Goal: Entertainment & Leisure: Browse casually

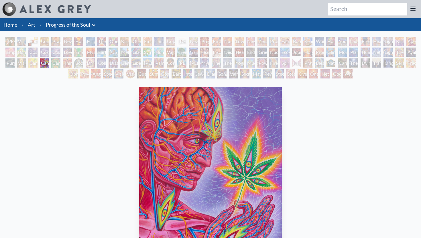
scroll to position [48, 0]
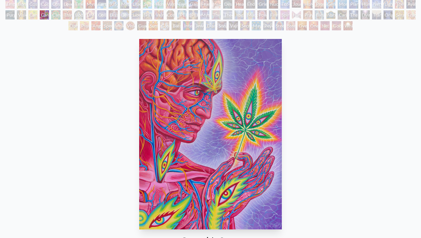
click at [20, 6] on div "Bond" at bounding box center [21, 3] width 9 height 9
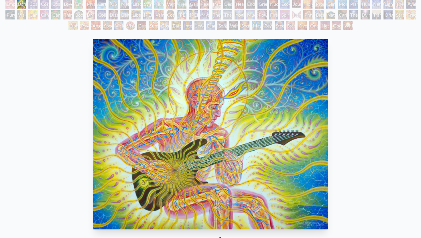
click at [40, 39] on div "Bond 2004, acrylic on linen, 16 x 8 in. Visit the CoSM Shop Bond - Paper Print" at bounding box center [211, 232] width 412 height 391
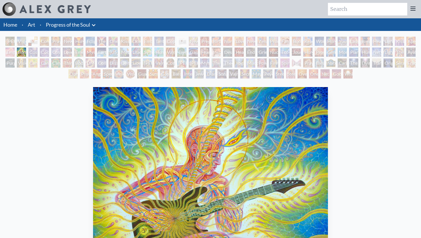
click at [164, 63] on div "Vajra Guru" at bounding box center [159, 62] width 9 height 9
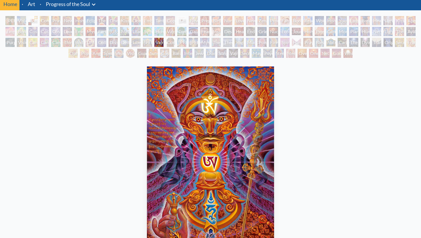
scroll to position [23, 0]
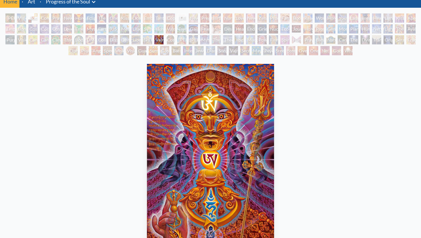
click at [296, 42] on div "Hands that See" at bounding box center [296, 39] width 9 height 9
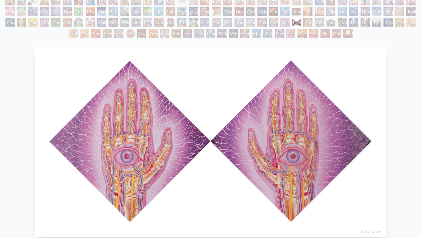
scroll to position [39, 0]
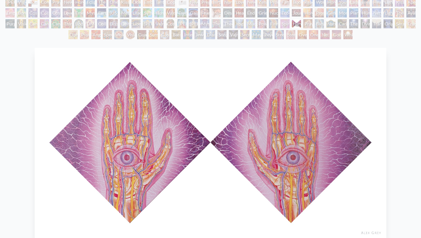
click at [321, 34] on div "Net of Being" at bounding box center [325, 34] width 9 height 9
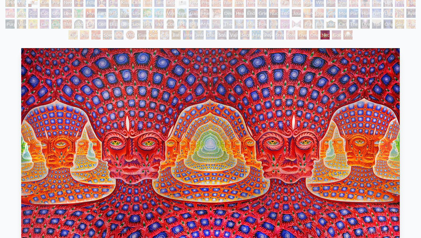
scroll to position [38, 0]
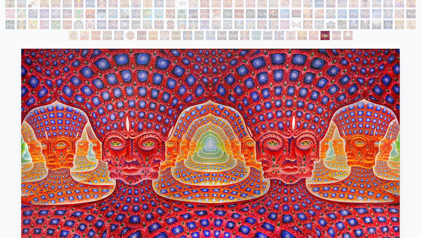
click at [327, 36] on div "Net of Being" at bounding box center [325, 35] width 9 height 9
click at [241, 34] on div "Secret Writing Being" at bounding box center [245, 35] width 9 height 9
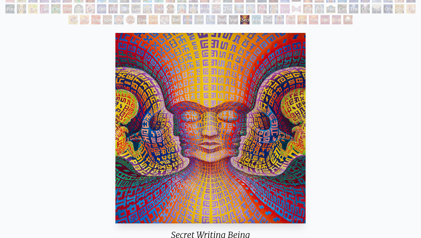
scroll to position [54, 0]
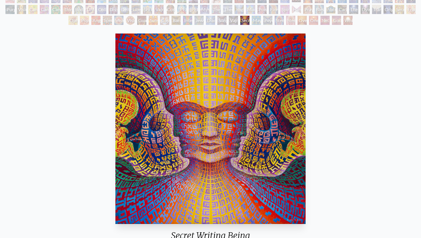
click at [207, 21] on div "Diamond Being" at bounding box center [210, 20] width 9 height 9
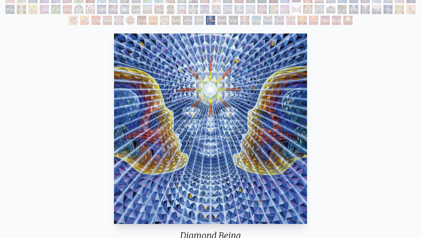
click at [174, 20] on div "Bardo Being" at bounding box center [176, 20] width 9 height 9
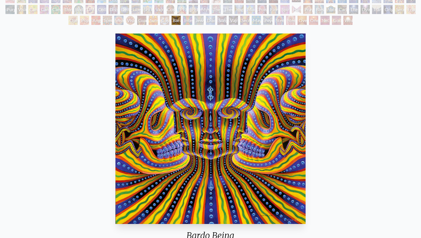
click at [159, 20] on div "[PERSON_NAME] & Eve Visionary Origin of Language Body, Mind, Spirit Contemplati…" at bounding box center [210, 5] width 421 height 44
click at [137, 20] on div "Guardian of Infinite Vision" at bounding box center [141, 20] width 9 height 9
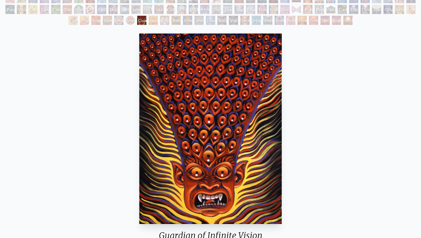
click at [103, 23] on div "Spectral Lotus" at bounding box center [107, 20] width 9 height 9
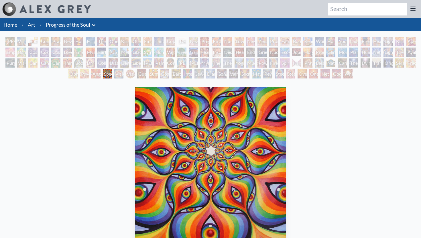
click at [71, 53] on div "Love is a Cosmic Force" at bounding box center [67, 52] width 9 height 9
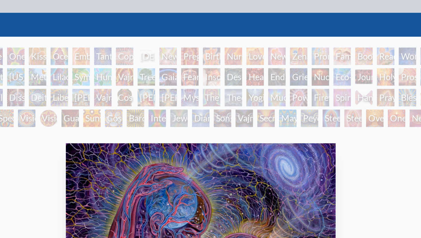
click at [170, 40] on div "Copulating" at bounding box center [170, 41] width 9 height 9
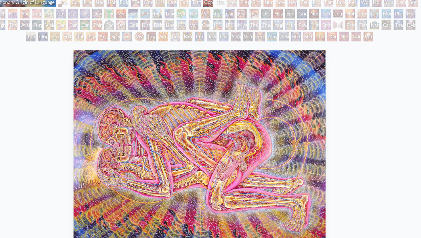
scroll to position [30, 0]
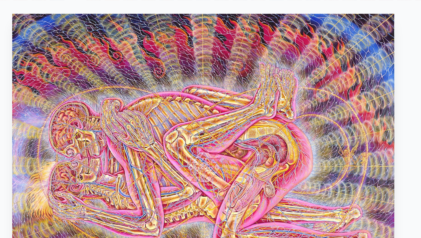
click at [218, 151] on img "15 / 133" at bounding box center [211, 152] width 240 height 191
click at [228, 119] on img "15 / 133" at bounding box center [211, 152] width 240 height 191
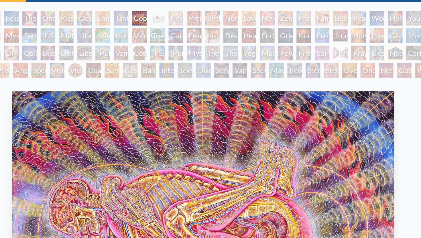
scroll to position [0, 0]
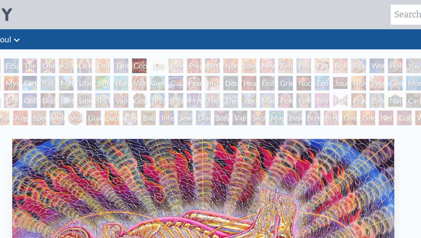
click at [151, 42] on div "Embracing" at bounding box center [147, 41] width 9 height 9
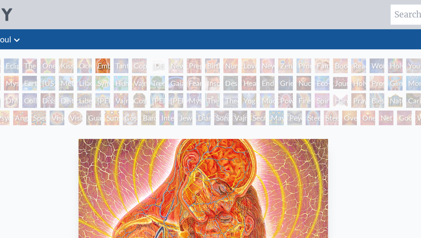
click at [127, 40] on div "Kissing" at bounding box center [124, 41] width 9 height 9
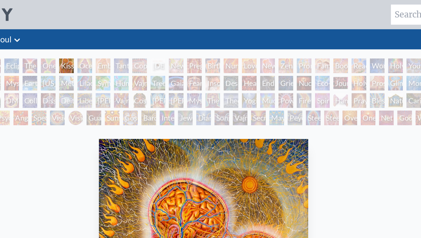
click at [109, 39] on div "One Taste" at bounding box center [113, 41] width 9 height 9
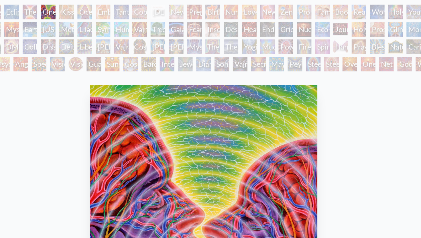
scroll to position [24, 0]
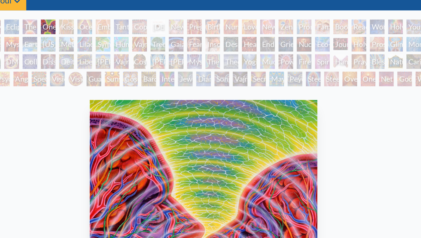
click at [102, 17] on div "The Kiss" at bounding box center [101, 16] width 9 height 9
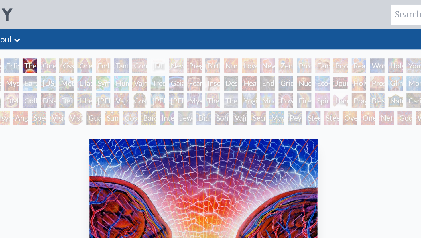
click at [91, 41] on div "Eclipse" at bounding box center [90, 41] width 9 height 9
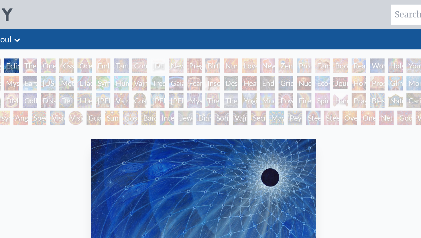
click at [138, 42] on div "Ocean of Love Bliss" at bounding box center [136, 41] width 9 height 9
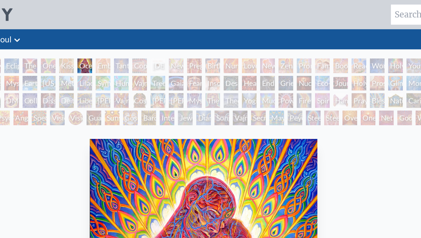
click at [151, 39] on div "Embracing" at bounding box center [147, 41] width 9 height 9
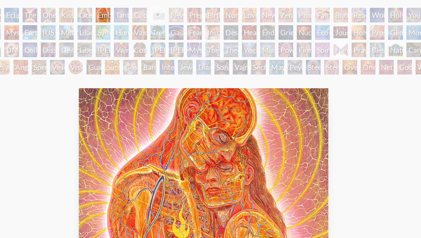
scroll to position [31, 0]
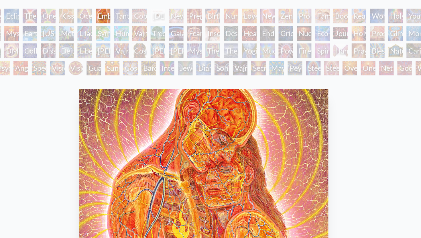
click at [173, 22] on div "Vajra Horse" at bounding box center [170, 20] width 9 height 9
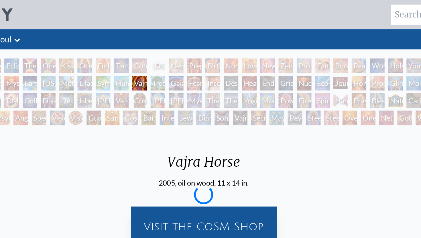
scroll to position [0, 0]
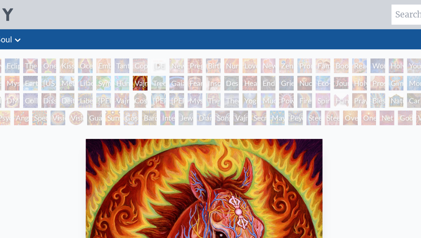
click at [181, 61] on div "[PERSON_NAME]" at bounding box center [181, 62] width 9 height 9
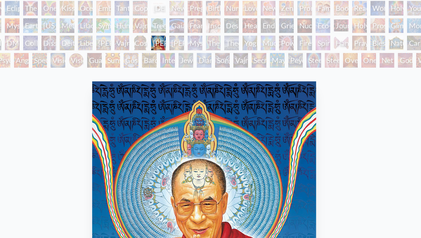
scroll to position [35, 0]
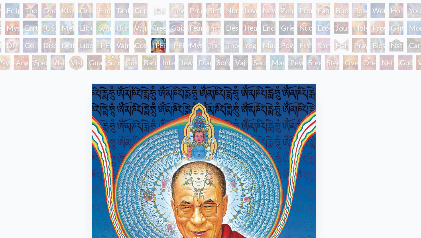
click at [215, 28] on div "The Seer" at bounding box center [216, 28] width 9 height 9
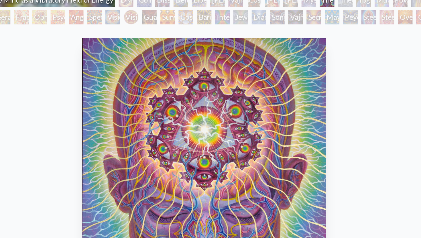
click at [295, 28] on div "Theologue" at bounding box center [299, 28] width 9 height 9
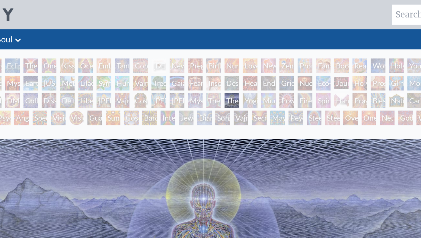
click at [264, 63] on div "Power to the Peaceful" at bounding box center [262, 62] width 9 height 9
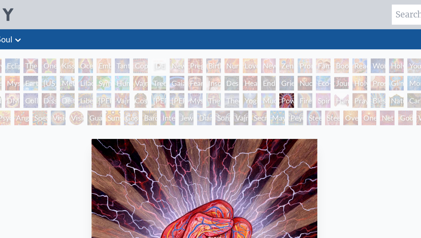
click at [277, 64] on div "Firewalking" at bounding box center [273, 62] width 9 height 9
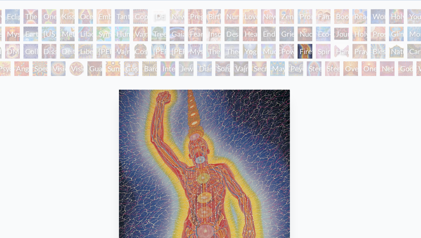
scroll to position [31, 0]
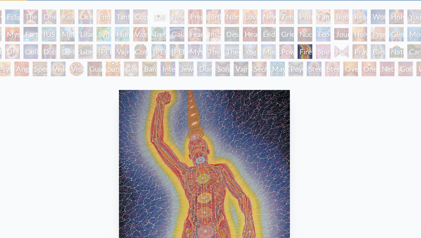
click at [283, 35] on div "Spirit Animates the Flesh" at bounding box center [285, 32] width 9 height 9
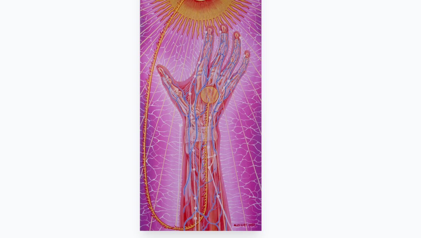
scroll to position [46, 0]
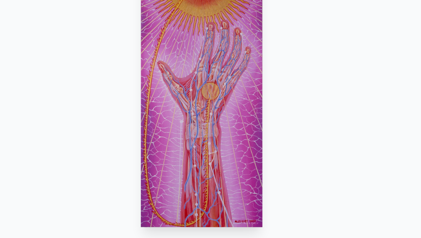
click at [265, 184] on div "Spirit Animates the Flesh 1985, oil on linen, 10 x 24 in." at bounding box center [211, 148] width 107 height 221
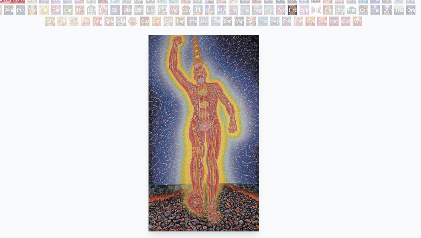
scroll to position [49, 0]
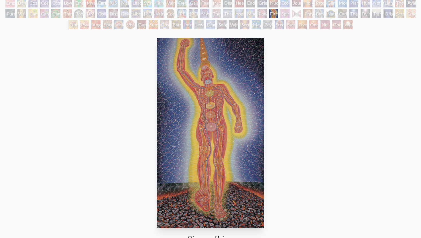
click at [290, 13] on div "Spirit Animates the Flesh" at bounding box center [285, 13] width 9 height 9
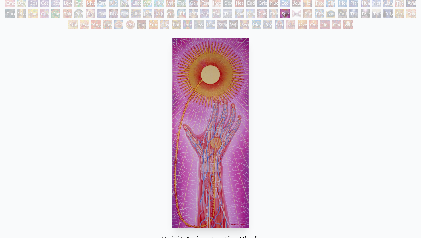
click at [301, 14] on div "Hands that See" at bounding box center [296, 13] width 9 height 9
